Goal: Find specific page/section: Find specific page/section

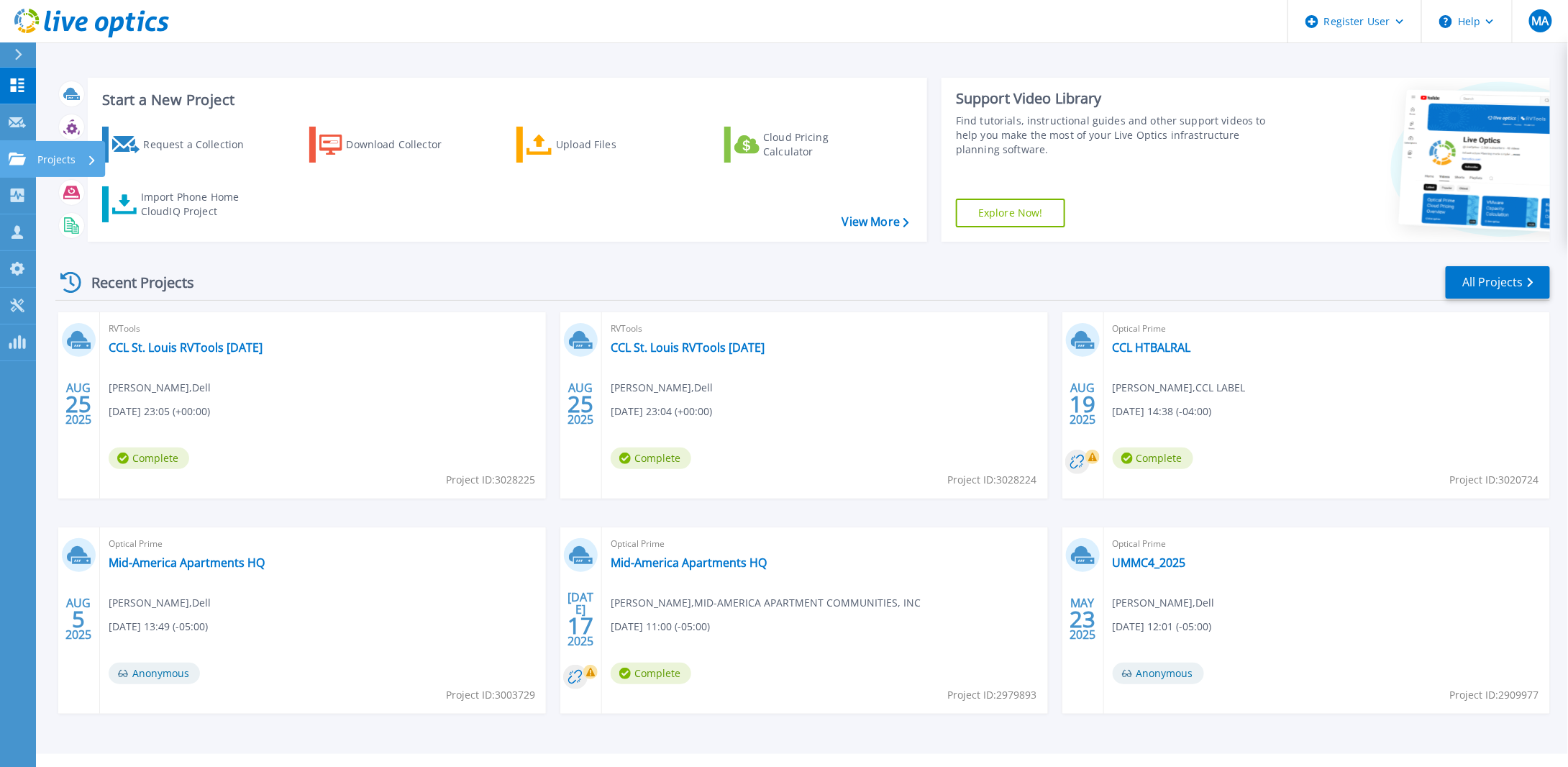
click at [54, 157] on p "Projects" at bounding box center [56, 159] width 38 height 37
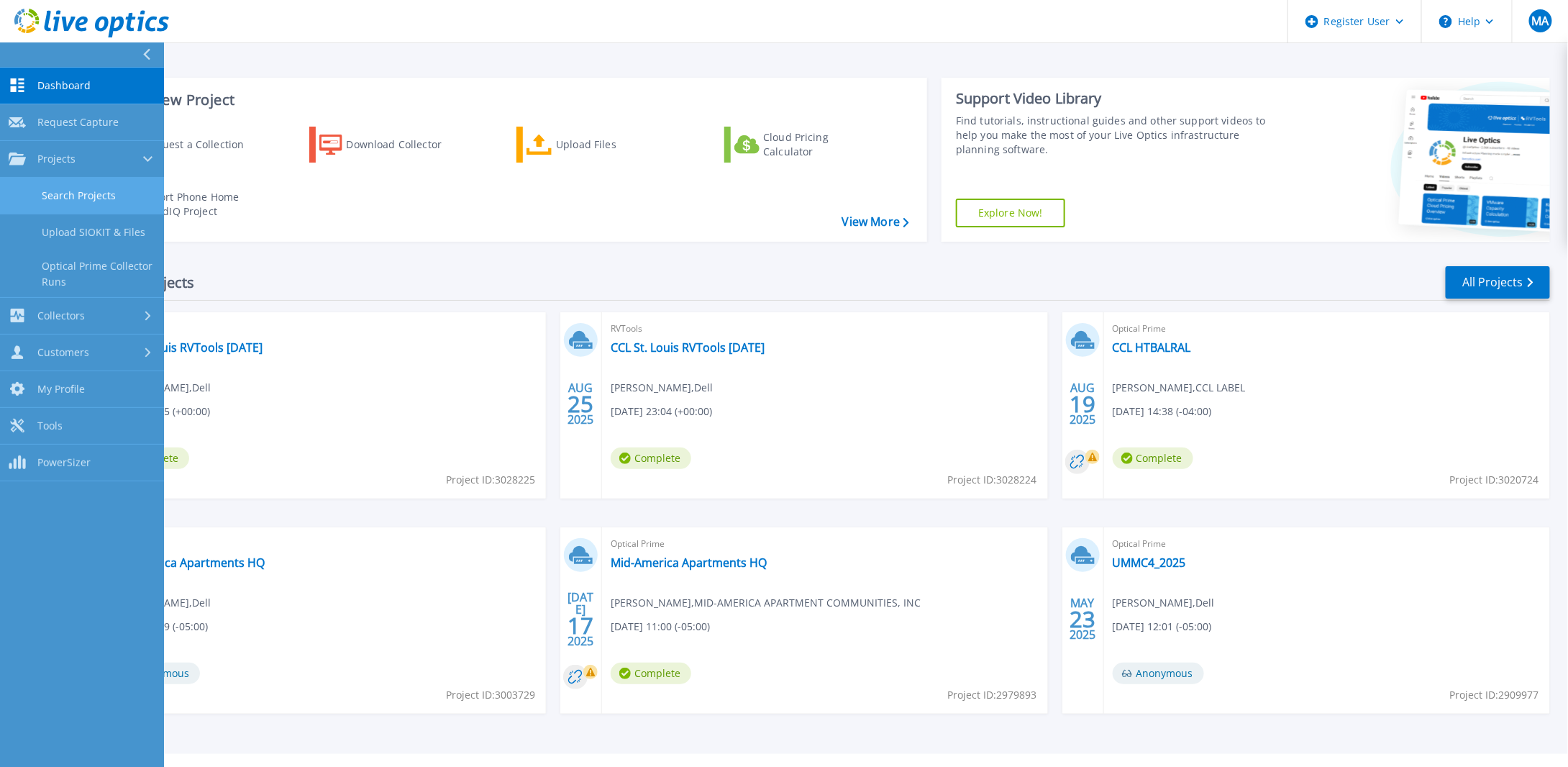
click at [87, 191] on link "Search Projects" at bounding box center [82, 196] width 164 height 36
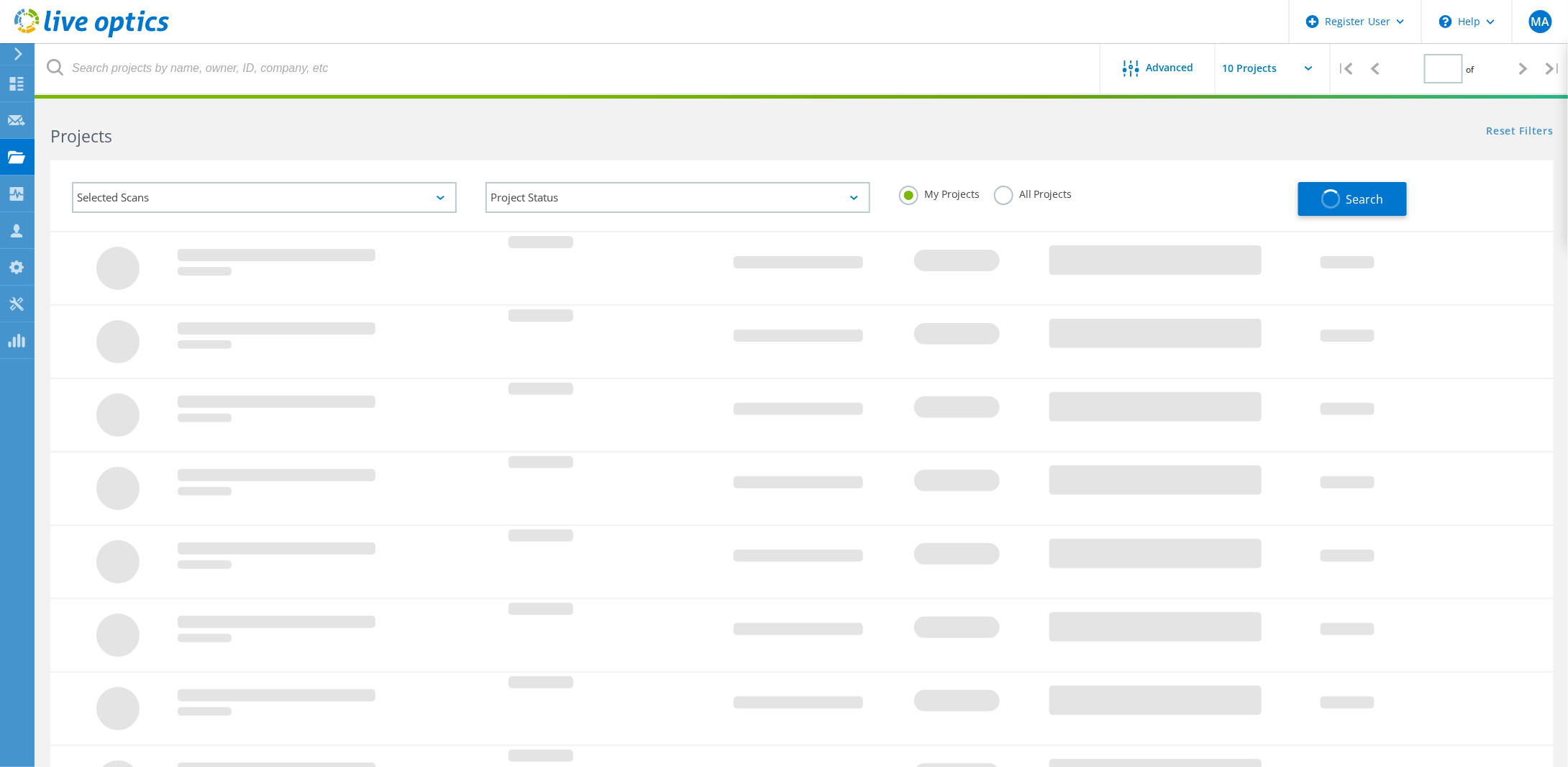
type input "1"
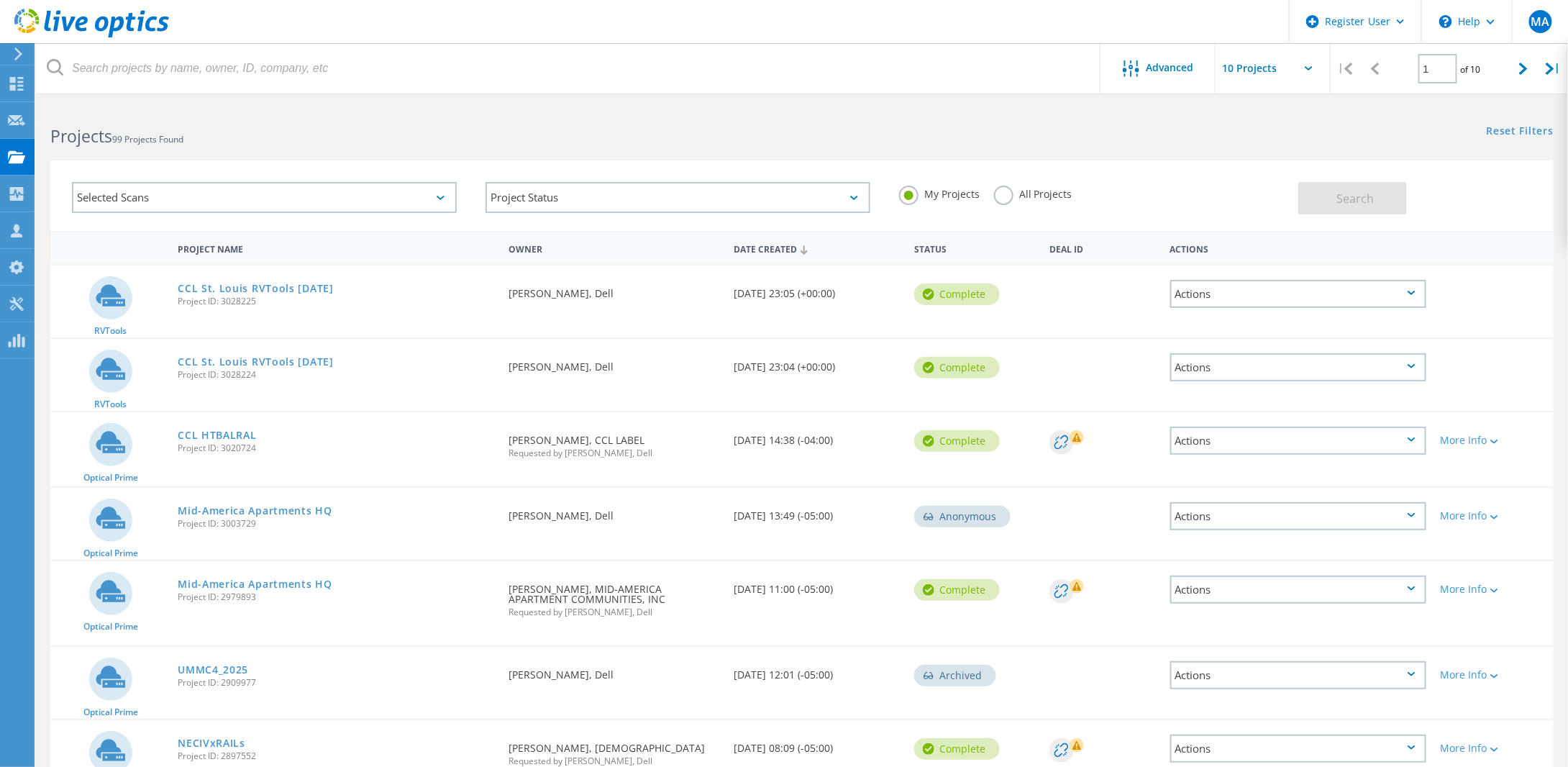
click at [1006, 187] on label "All Projects" at bounding box center [1033, 192] width 78 height 14
click at [0, 0] on input "All Projects" at bounding box center [0, 0] width 0 height 0
click at [1134, 62] on icon at bounding box center [1131, 69] width 17 height 17
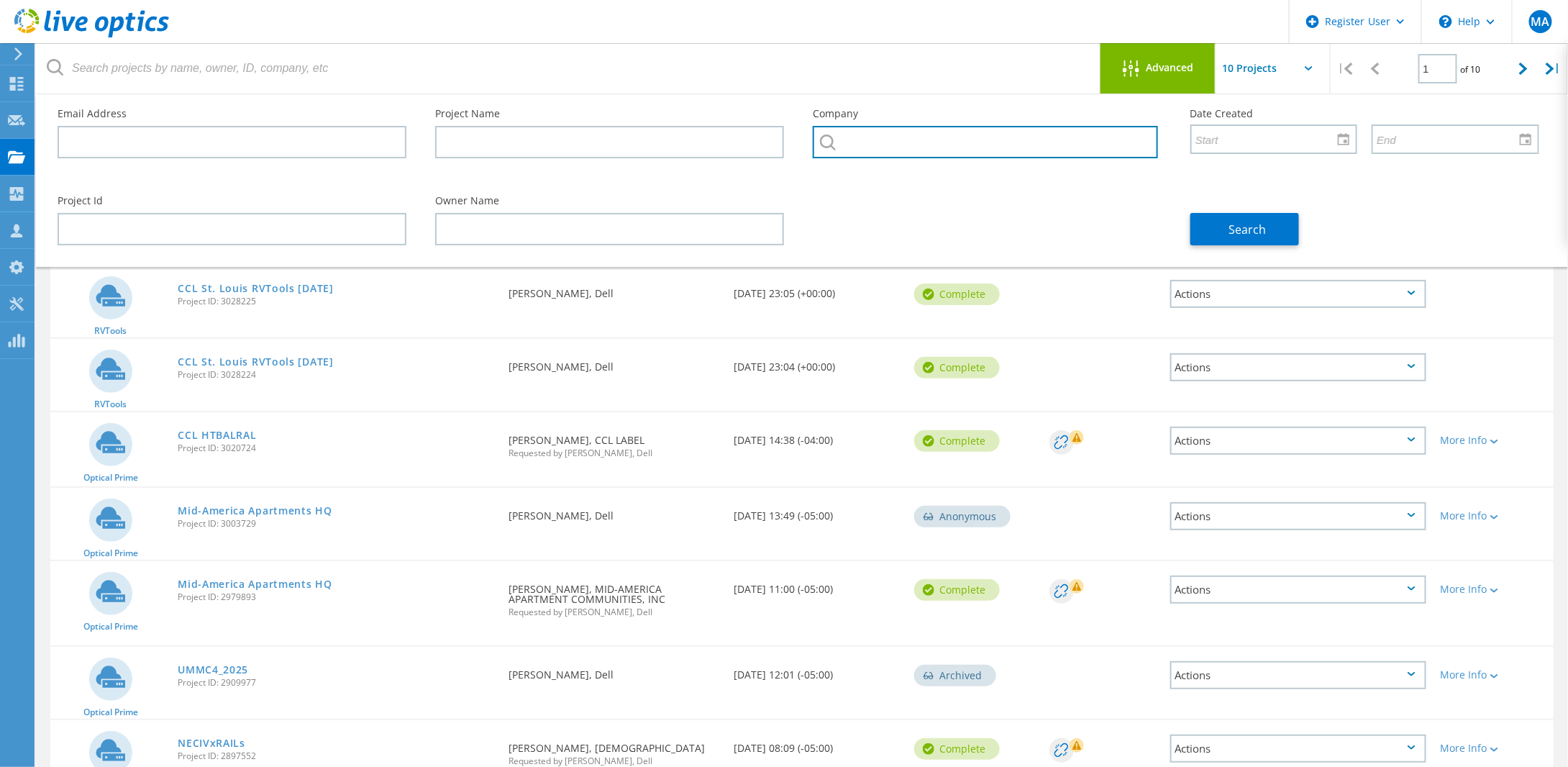
click at [853, 144] on input "text" at bounding box center [985, 142] width 346 height 33
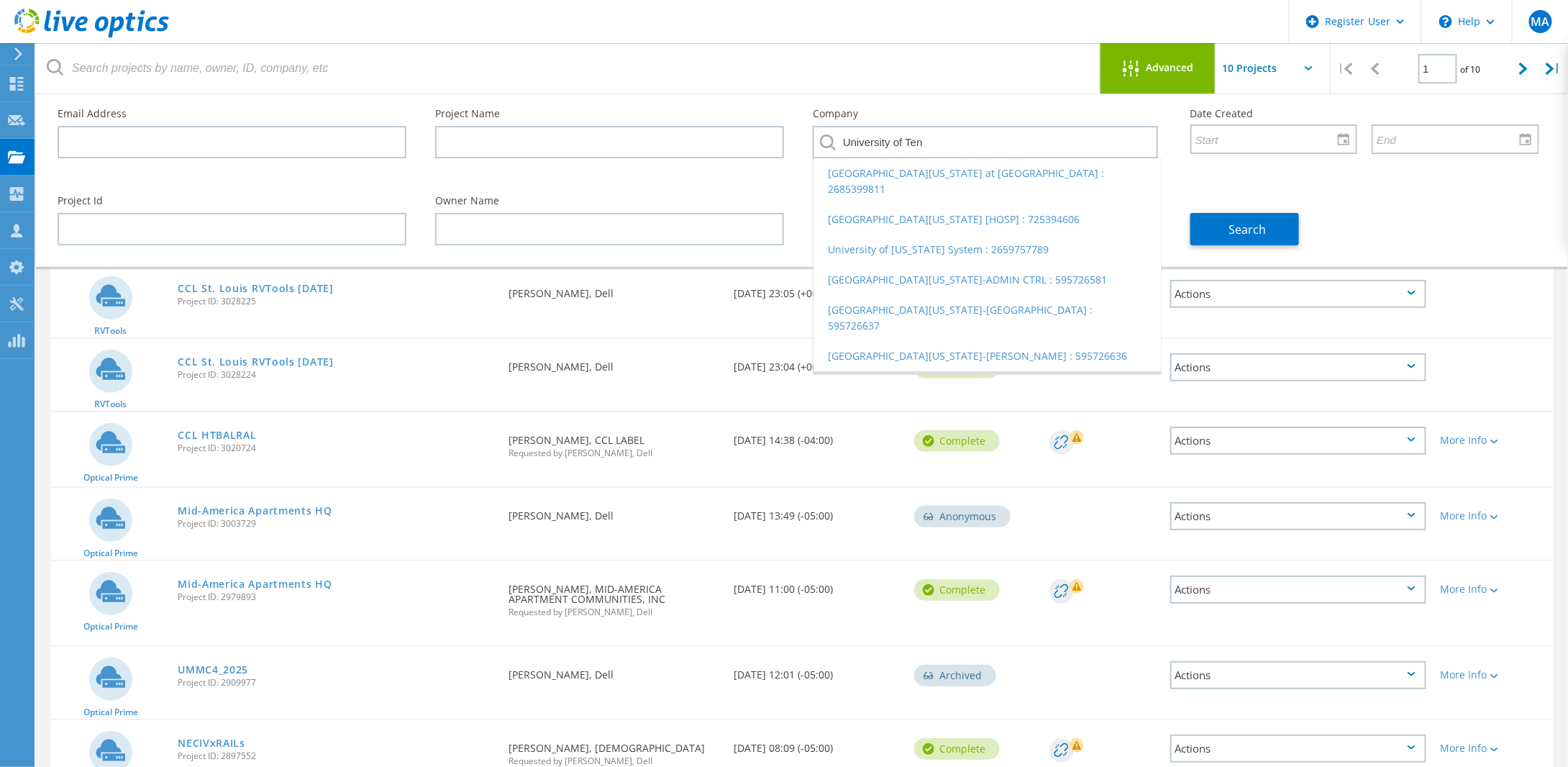
click at [898, 371] on li "UNIVERSITY OF TENNESSEE-MEMPHIS : 595726635" at bounding box center [987, 393] width 348 height 46
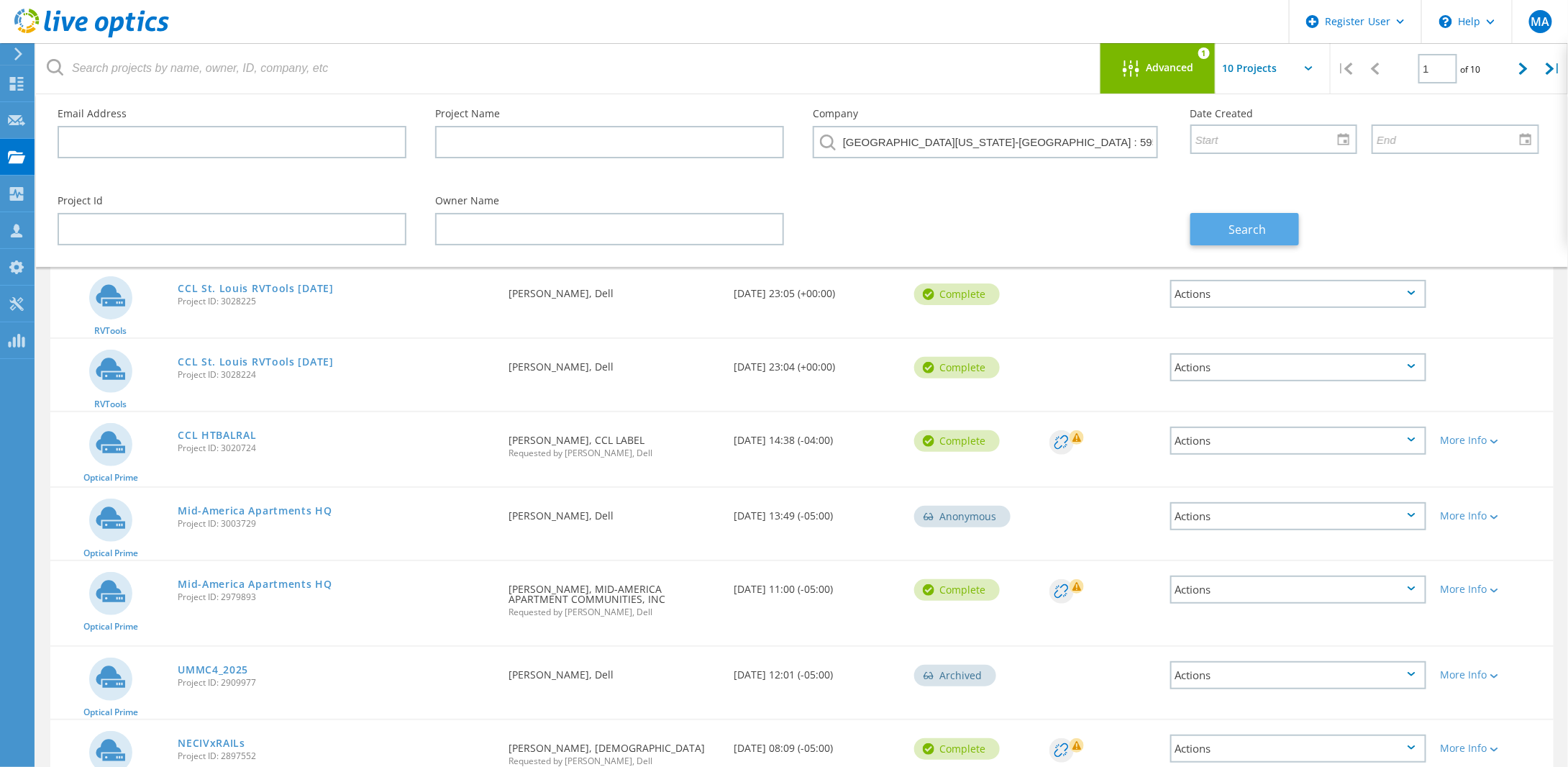
click at [1247, 231] on span "Search" at bounding box center [1248, 229] width 37 height 16
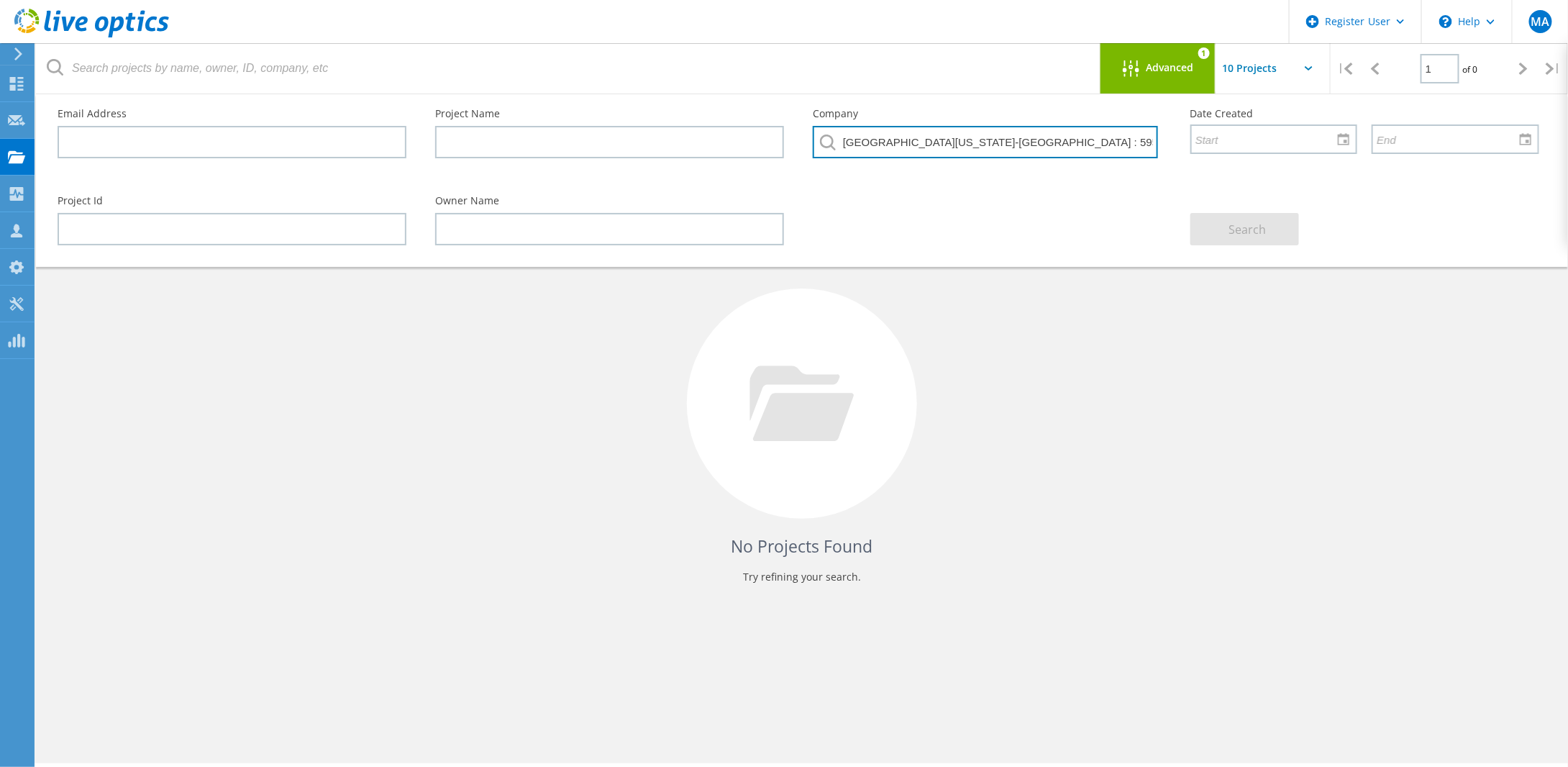
click at [886, 137] on input "UNIVERSITY OF TENNESSEE-MEMPHIS : 595726635" at bounding box center [985, 142] width 346 height 33
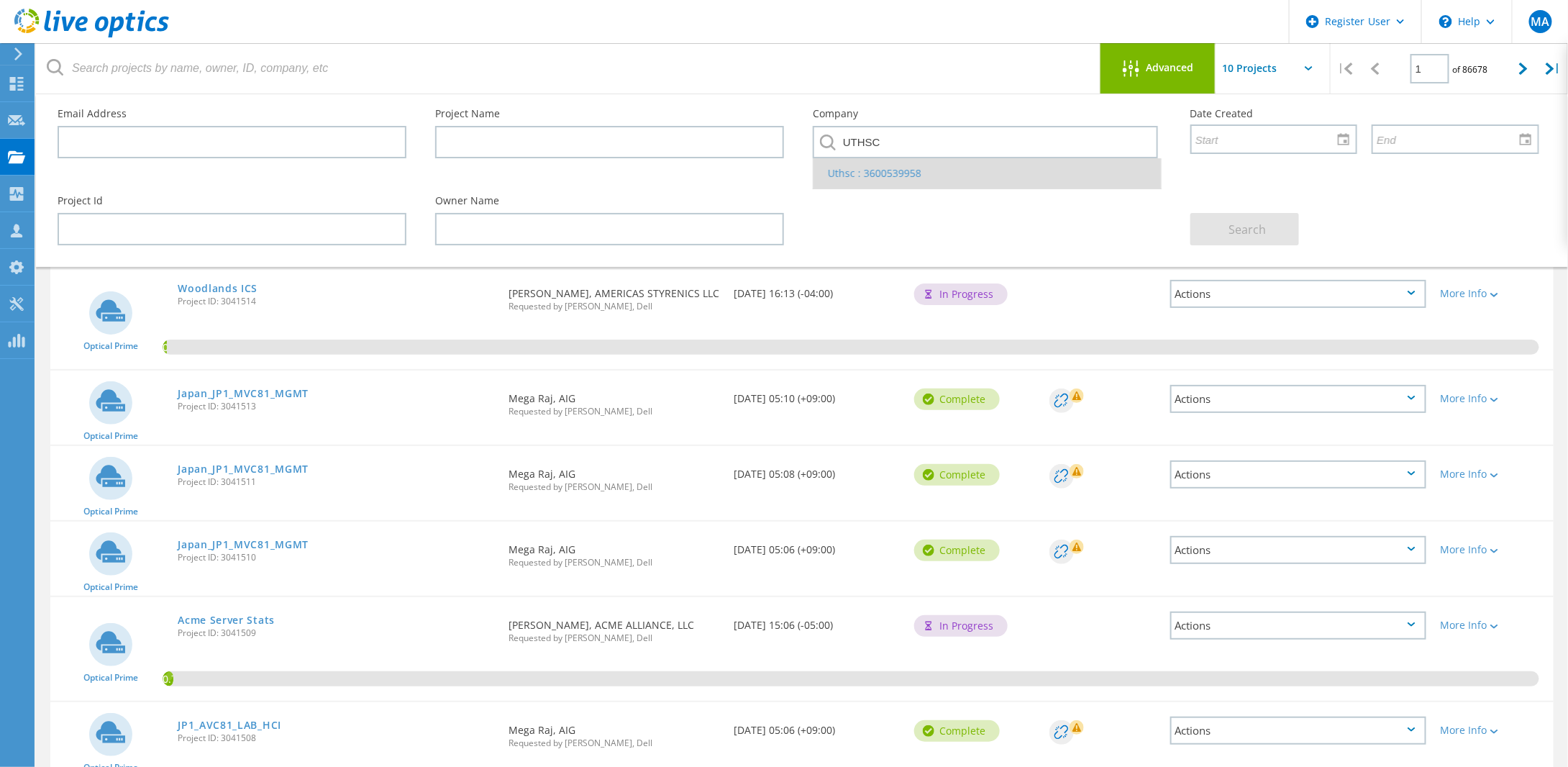
click at [887, 171] on li "Uthsc : 3600539958" at bounding box center [987, 173] width 348 height 30
type input "Uthsc : 3600539958"
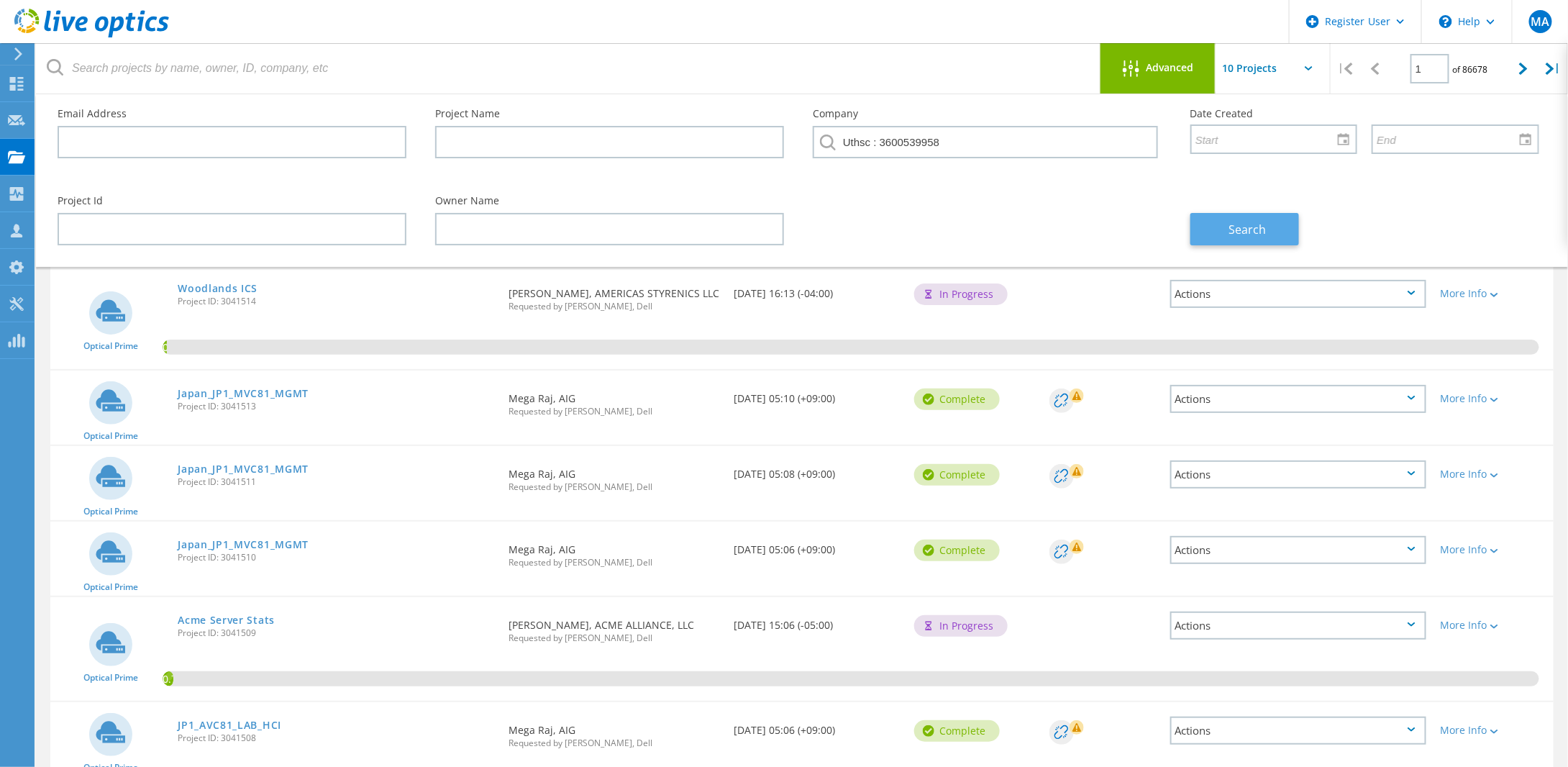
click at [1249, 231] on span "Search" at bounding box center [1248, 229] width 37 height 16
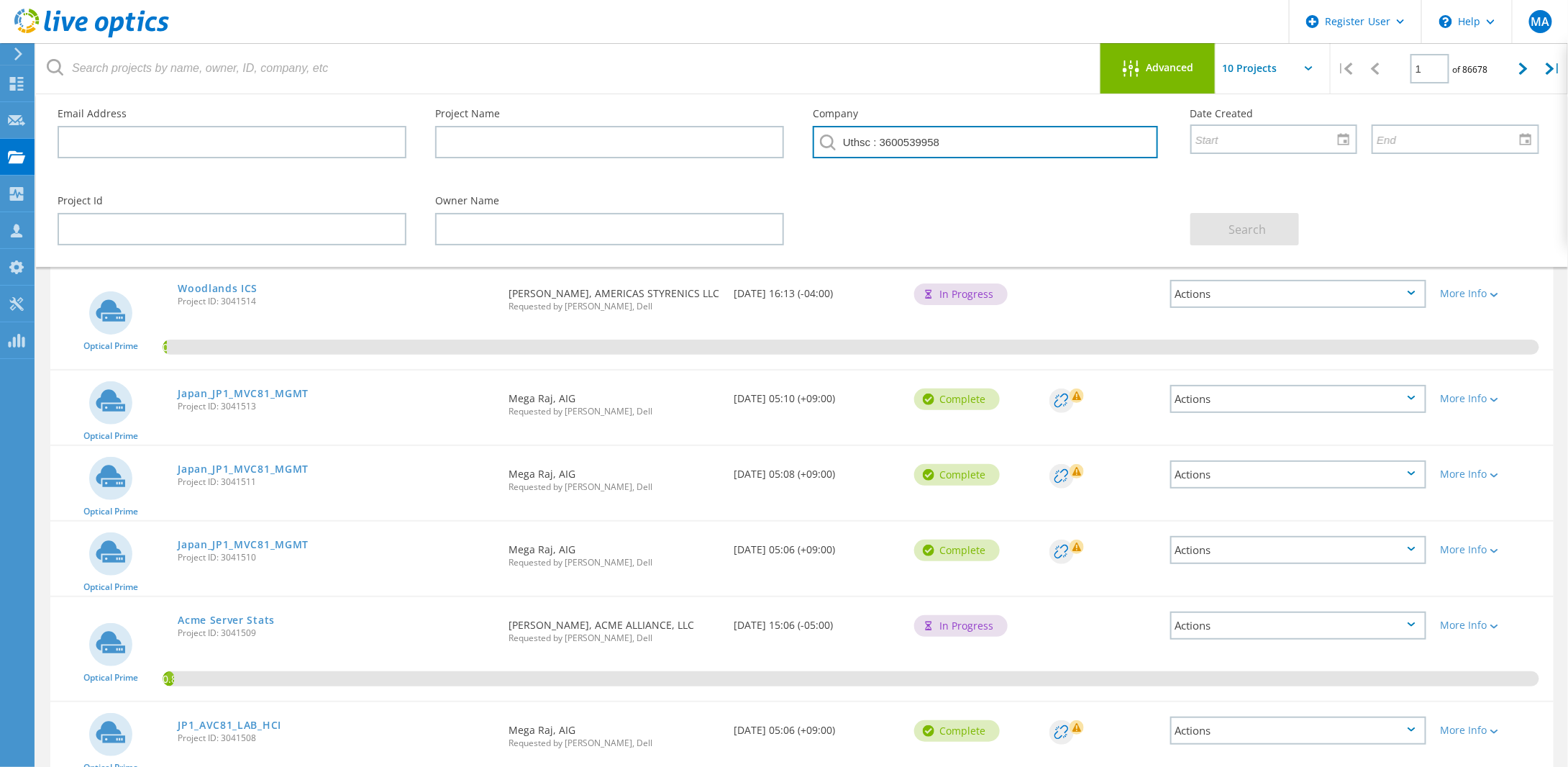
drag, startPoint x: 958, startPoint y: 141, endPoint x: 825, endPoint y: 145, distance: 133.1
click at [825, 145] on div "Uthsc : 3600539958" at bounding box center [987, 146] width 348 height 41
click at [866, 144] on input "text" at bounding box center [985, 142] width 346 height 33
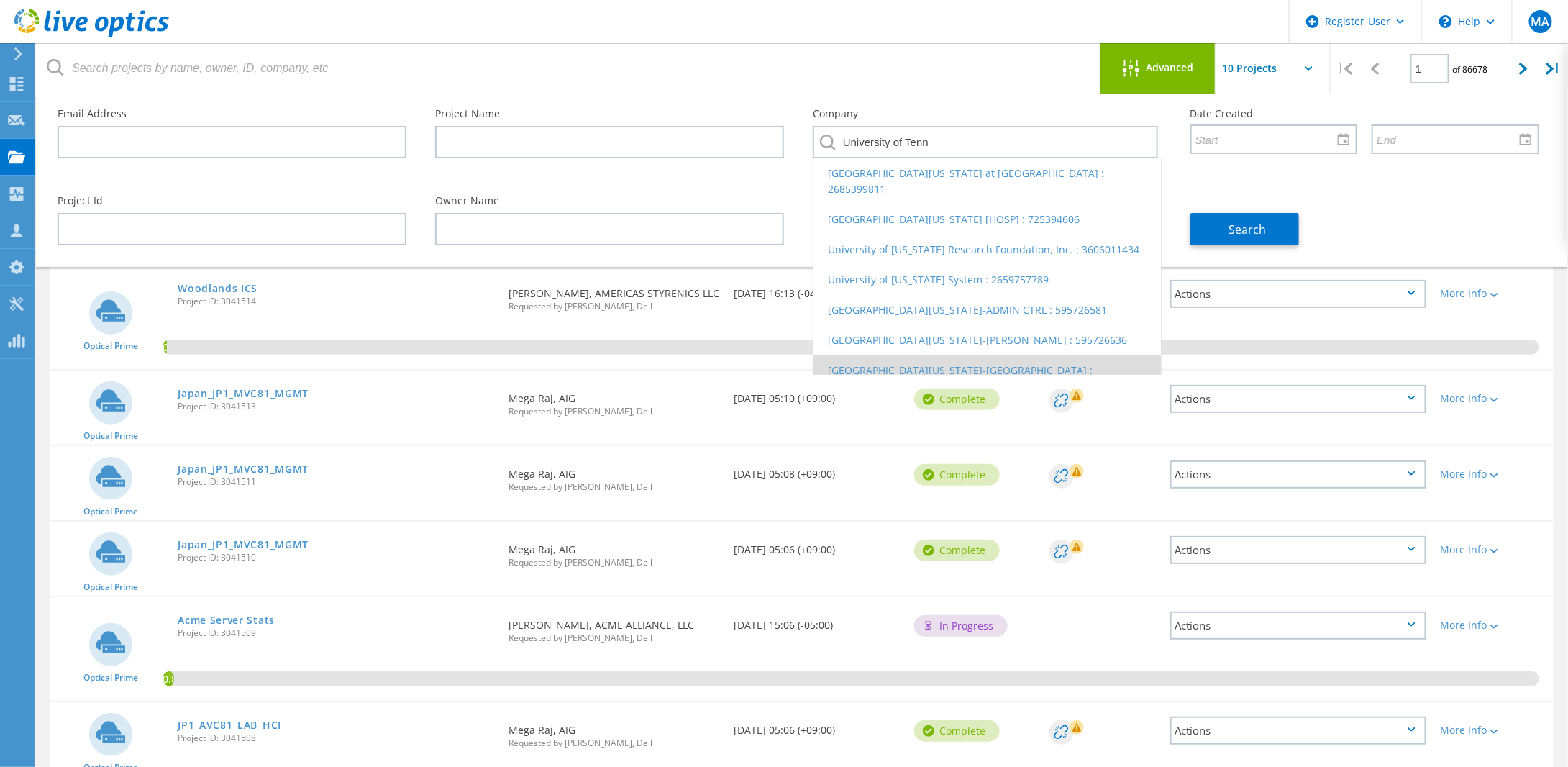
click at [965, 355] on li "UNIVERSITY OF TENNESSEE-MEMPHIS : 595726635" at bounding box center [987, 377] width 348 height 46
type input "UNIVERSITY OF TENNESSEE-MEMPHIS : 595726635"
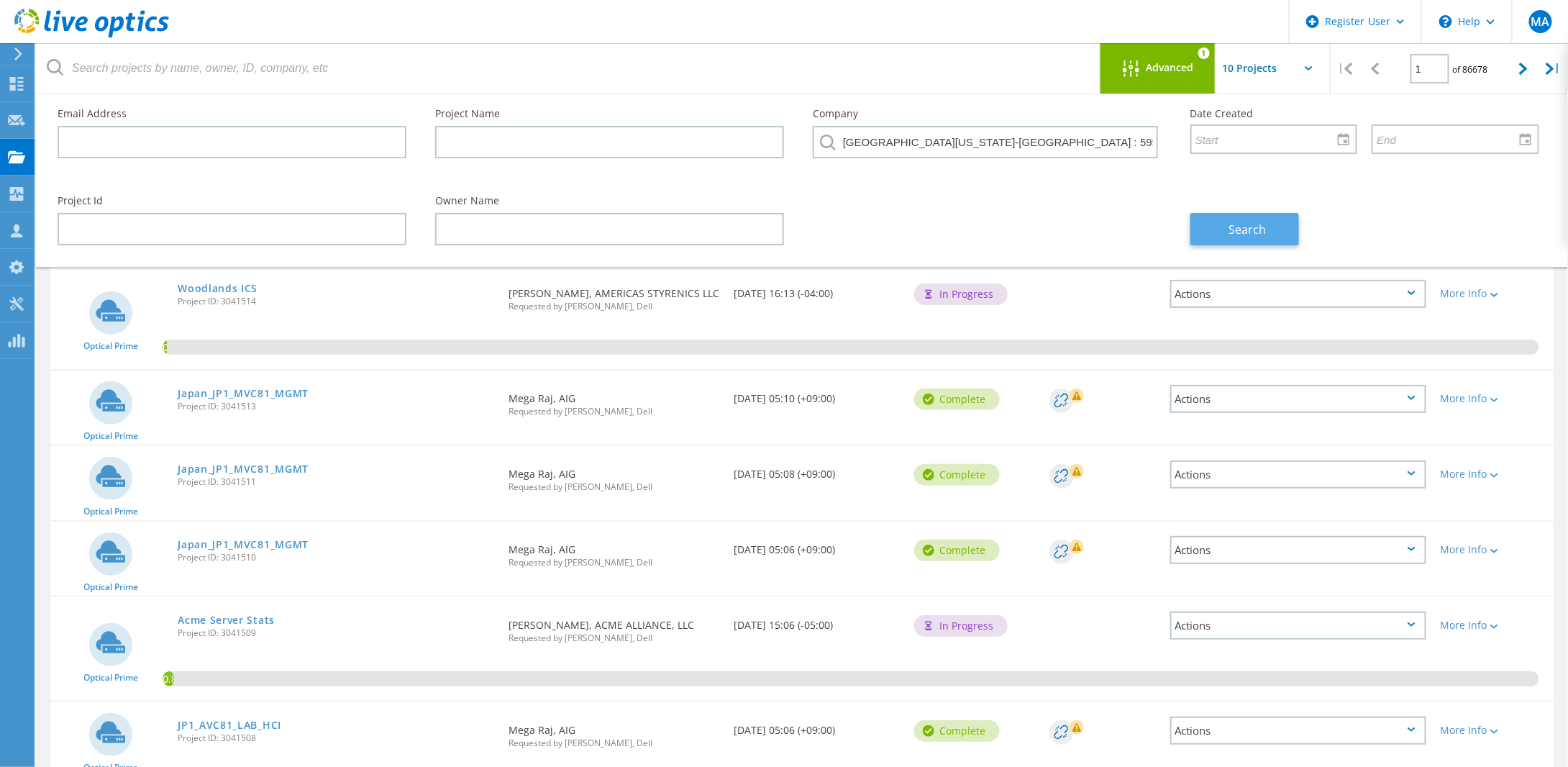
click at [1240, 228] on span "Search" at bounding box center [1248, 229] width 37 height 16
